Goal: Entertainment & Leisure: Consume media (video, audio)

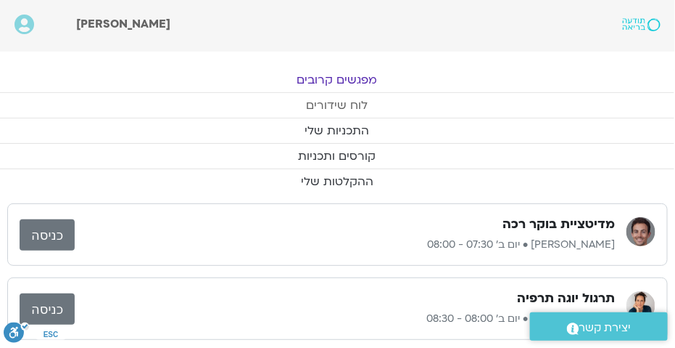
click at [324, 99] on link "לוח שידורים" at bounding box center [336, 105] width 675 height 25
click at [314, 107] on link "לוח שידורים" at bounding box center [336, 105] width 675 height 25
click at [305, 94] on link "לוח שידורים" at bounding box center [336, 105] width 675 height 25
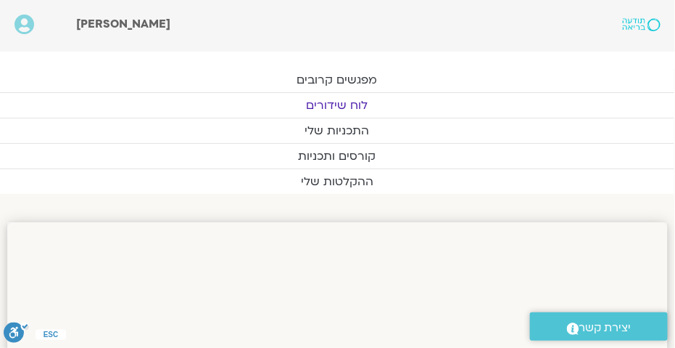
click at [359, 103] on link "לוח שידורים" at bounding box center [336, 105] width 675 height 25
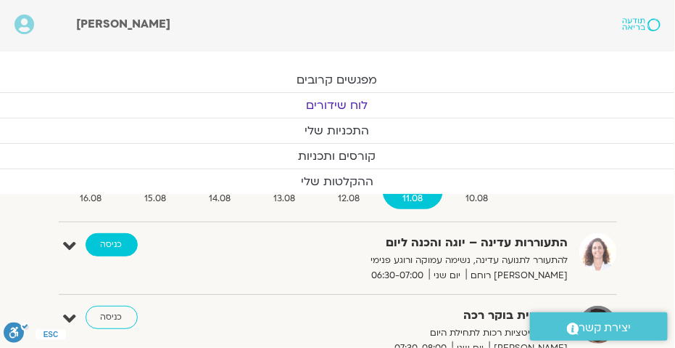
click at [102, 243] on link "כניסה" at bounding box center [112, 244] width 52 height 23
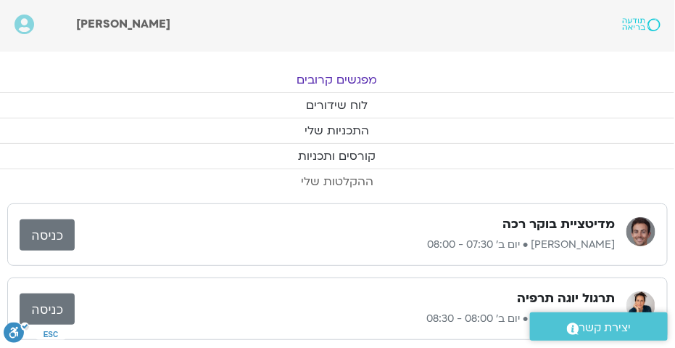
click at [349, 181] on link "ההקלטות שלי" at bounding box center [336, 181] width 675 height 25
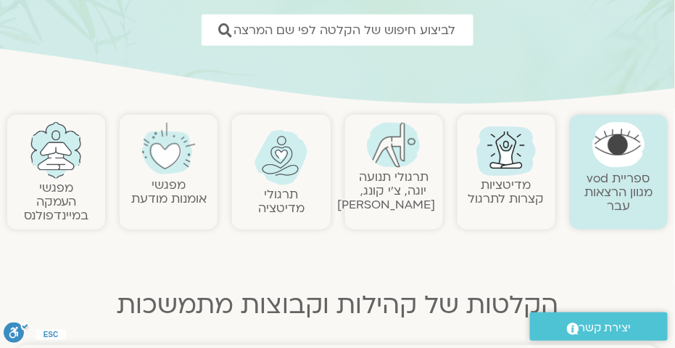
scroll to position [176, 0]
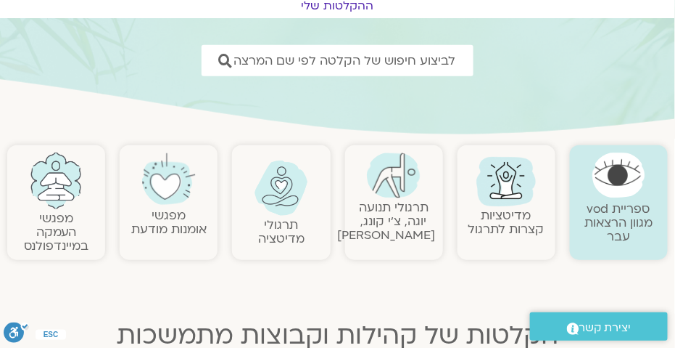
click at [398, 176] on img at bounding box center [394, 175] width 54 height 46
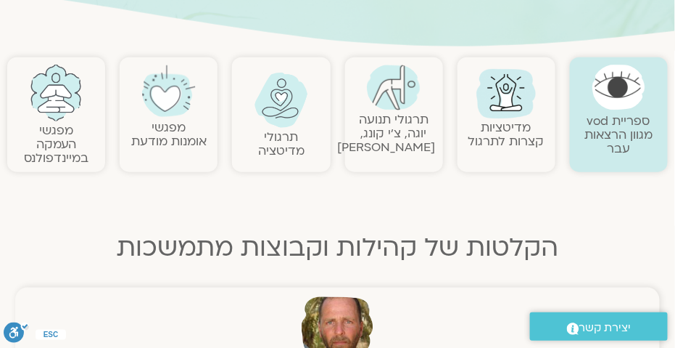
scroll to position [262, 0]
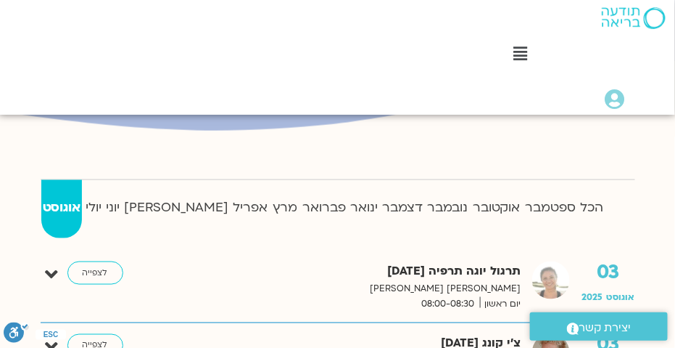
scroll to position [351, 0]
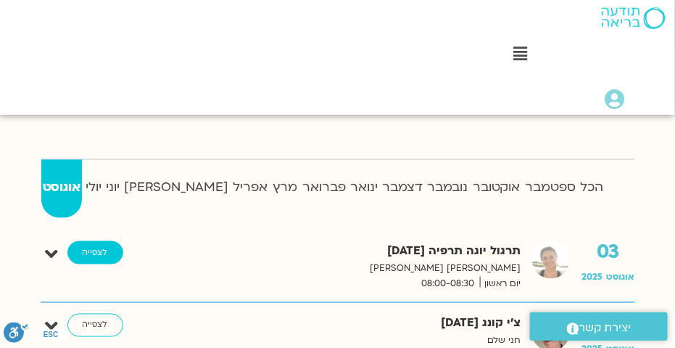
click at [107, 246] on link "לצפייה" at bounding box center [95, 252] width 56 height 23
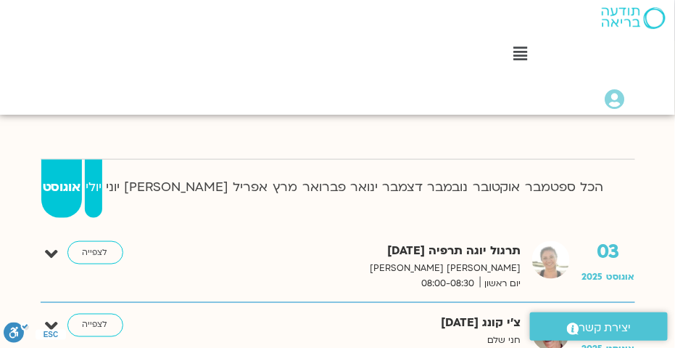
click at [102, 188] on strong "יולי" at bounding box center [93, 187] width 17 height 22
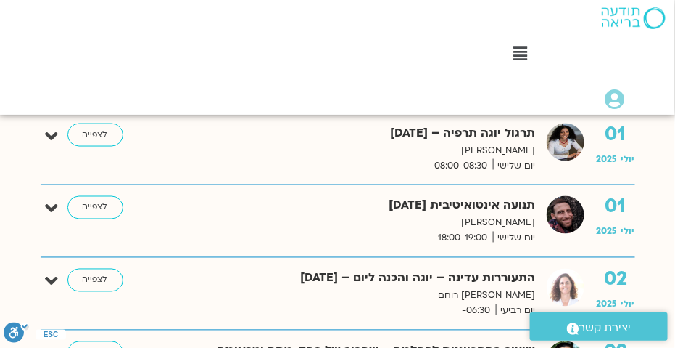
scroll to position [527, 0]
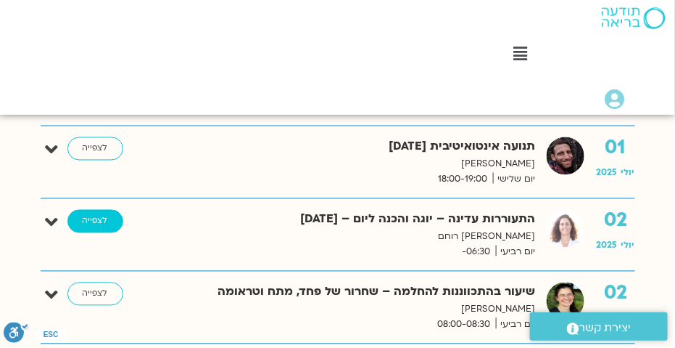
click at [94, 222] on link "לצפייה" at bounding box center [95, 221] width 56 height 23
click at [95, 221] on link "לצפייה" at bounding box center [95, 221] width 56 height 23
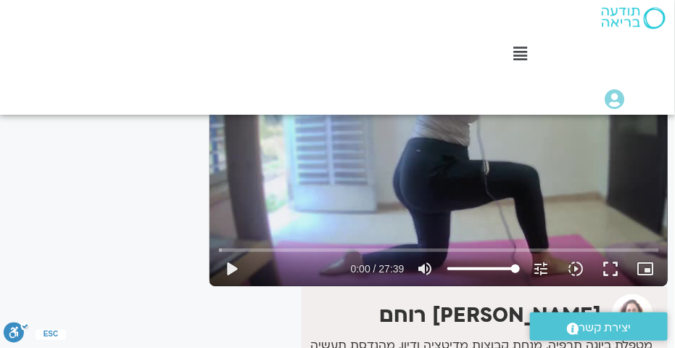
scroll to position [214, 0]
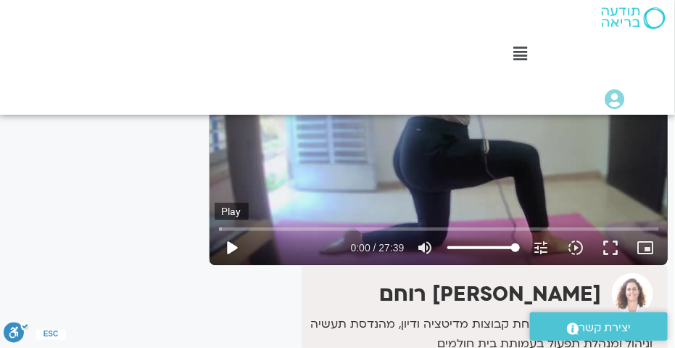
click at [230, 246] on button "play_arrow" at bounding box center [232, 247] width 35 height 35
click at [609, 249] on button "fullscreen" at bounding box center [611, 247] width 35 height 35
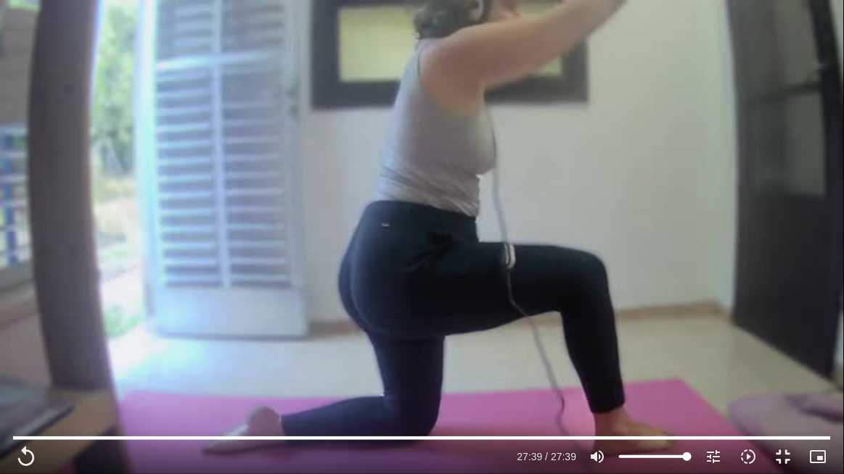
drag, startPoint x: 809, startPoint y: 276, endPoint x: 805, endPoint y: 266, distance: 10.8
click at [675, 274] on div "Skip Ad 11:29 replay 27:39 / 27:39 volume_up Mute tune Resolution Auto 360p slo…" at bounding box center [422, 237] width 844 height 474
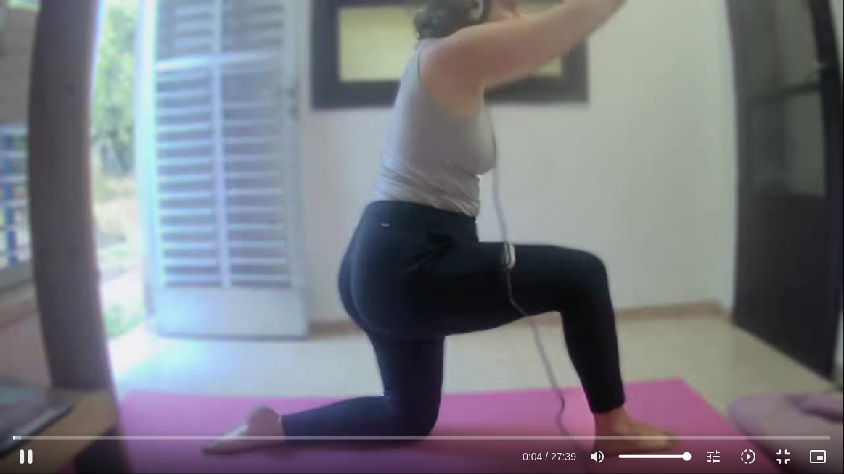
drag, startPoint x: 24, startPoint y: 455, endPoint x: 51, endPoint y: 470, distance: 30.9
click at [23, 347] on button "pause" at bounding box center [26, 457] width 35 height 35
type input "4.632527"
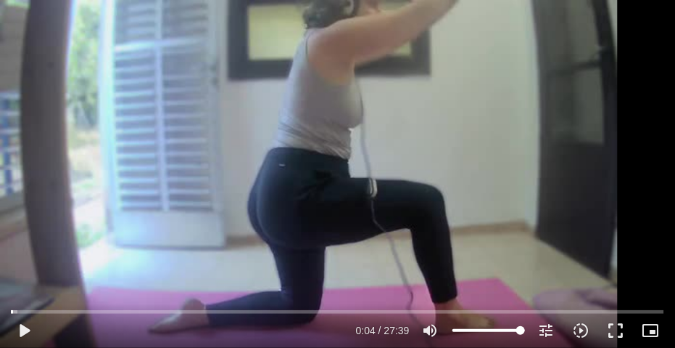
scroll to position [791, 0]
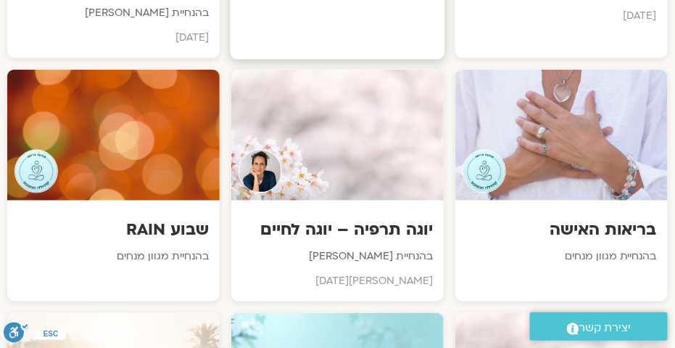
scroll to position [1704, 0]
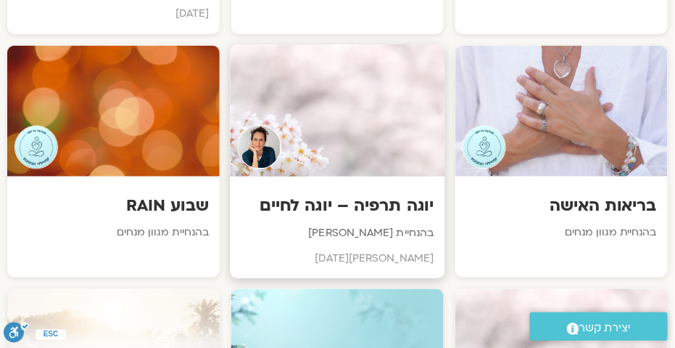
click at [311, 126] on div at bounding box center [338, 110] width 215 height 132
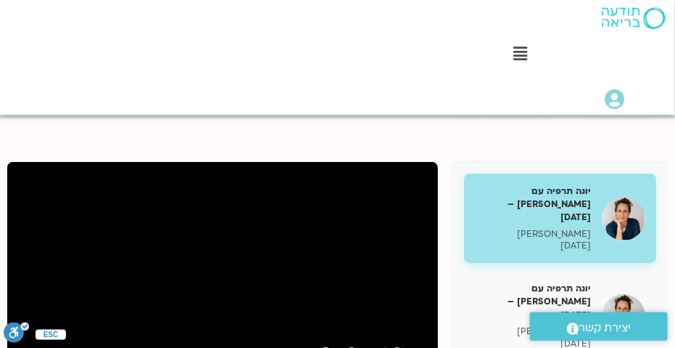
scroll to position [140, 0]
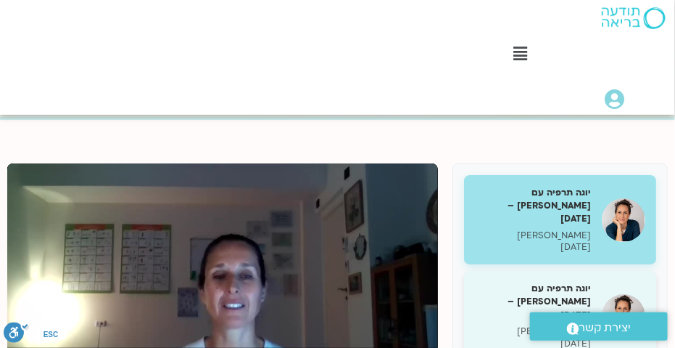
click at [481, 281] on h5 "יוגה תרפיה עם [PERSON_NAME] – [DATE]" at bounding box center [533, 301] width 116 height 40
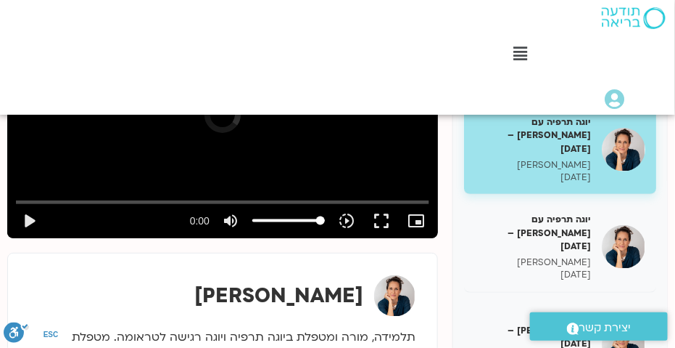
scroll to position [316, 0]
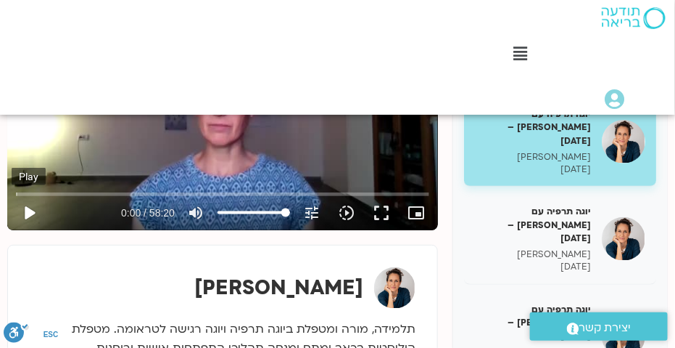
click at [28, 215] on button "play_arrow" at bounding box center [29, 212] width 35 height 35
click at [389, 215] on button "fullscreen" at bounding box center [381, 212] width 35 height 35
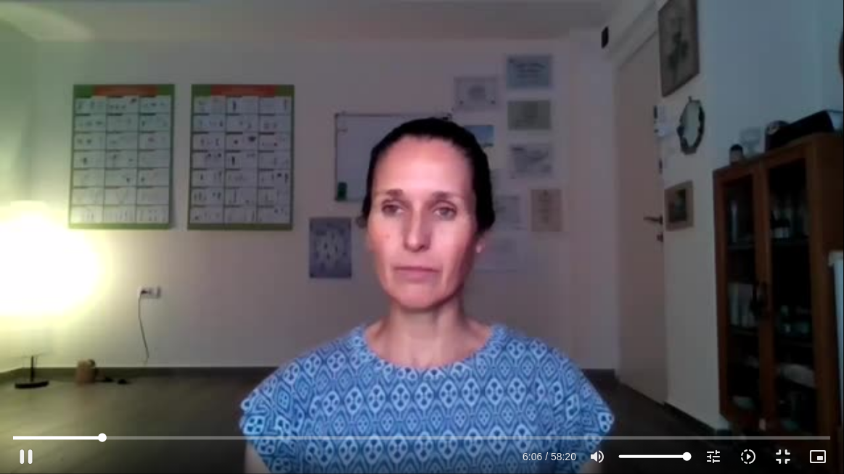
drag, startPoint x: 24, startPoint y: 429, endPoint x: 15, endPoint y: 436, distance: 10.9
click at [17, 347] on div "Skip Ad 0:00 pause 6:06 / 58:20 volume_up Mute tune Resolution Auto 360p slow_m…" at bounding box center [422, 450] width 827 height 47
click at [22, 347] on button "pause" at bounding box center [26, 457] width 35 height 35
type input "369.046862"
click at [675, 347] on button "fullscreen_exit" at bounding box center [782, 457] width 35 height 35
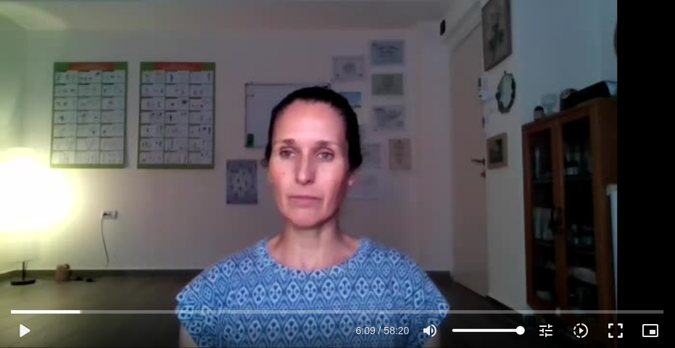
scroll to position [176, 0]
